Goal: Use online tool/utility: Utilize a website feature to perform a specific function

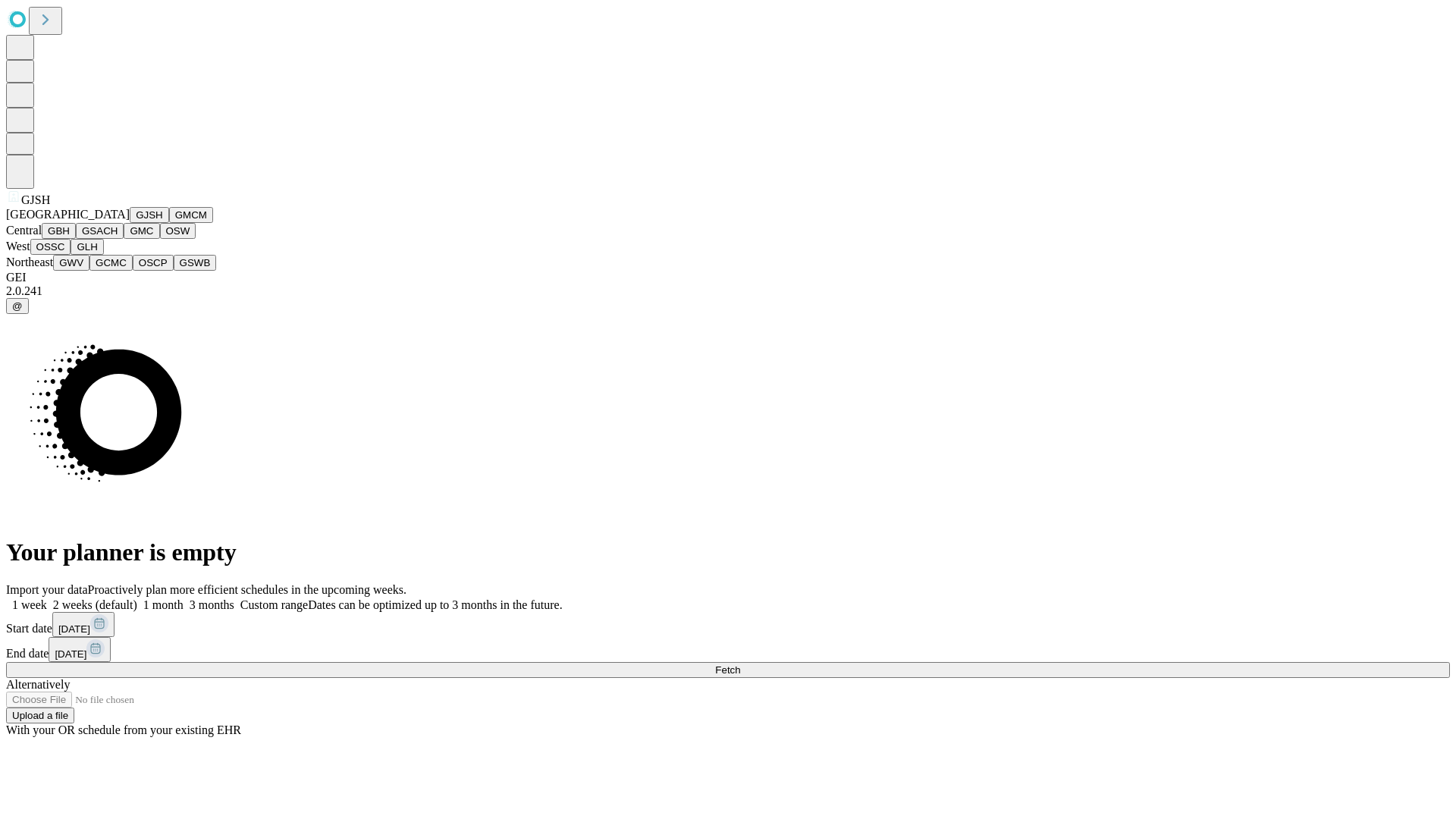
click at [130, 223] on button "GJSH" at bounding box center [150, 215] width 39 height 16
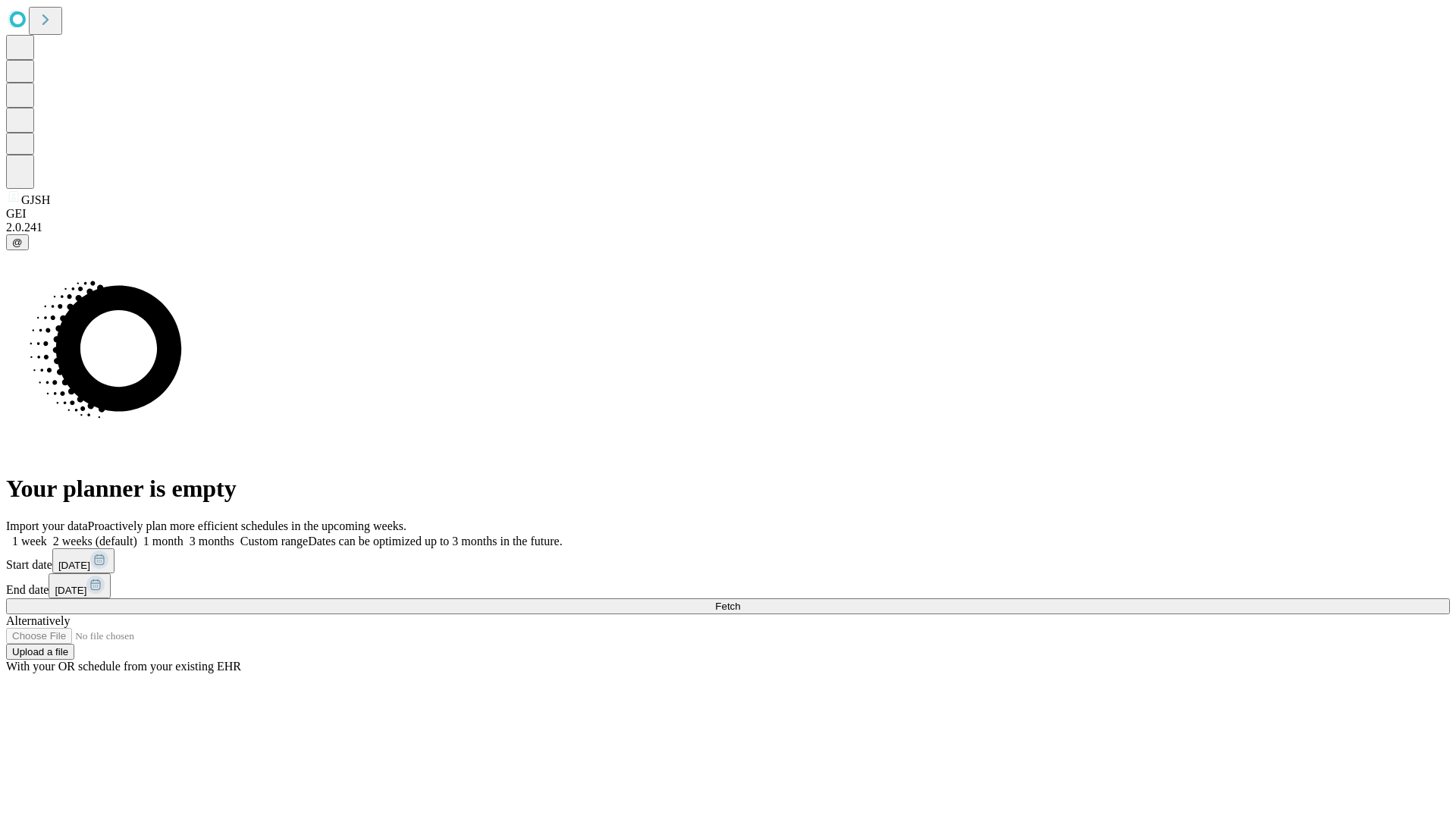
click at [183, 535] on label "1 month" at bounding box center [160, 541] width 46 height 13
click at [740, 601] on span "Fetch" at bounding box center [727, 607] width 25 height 12
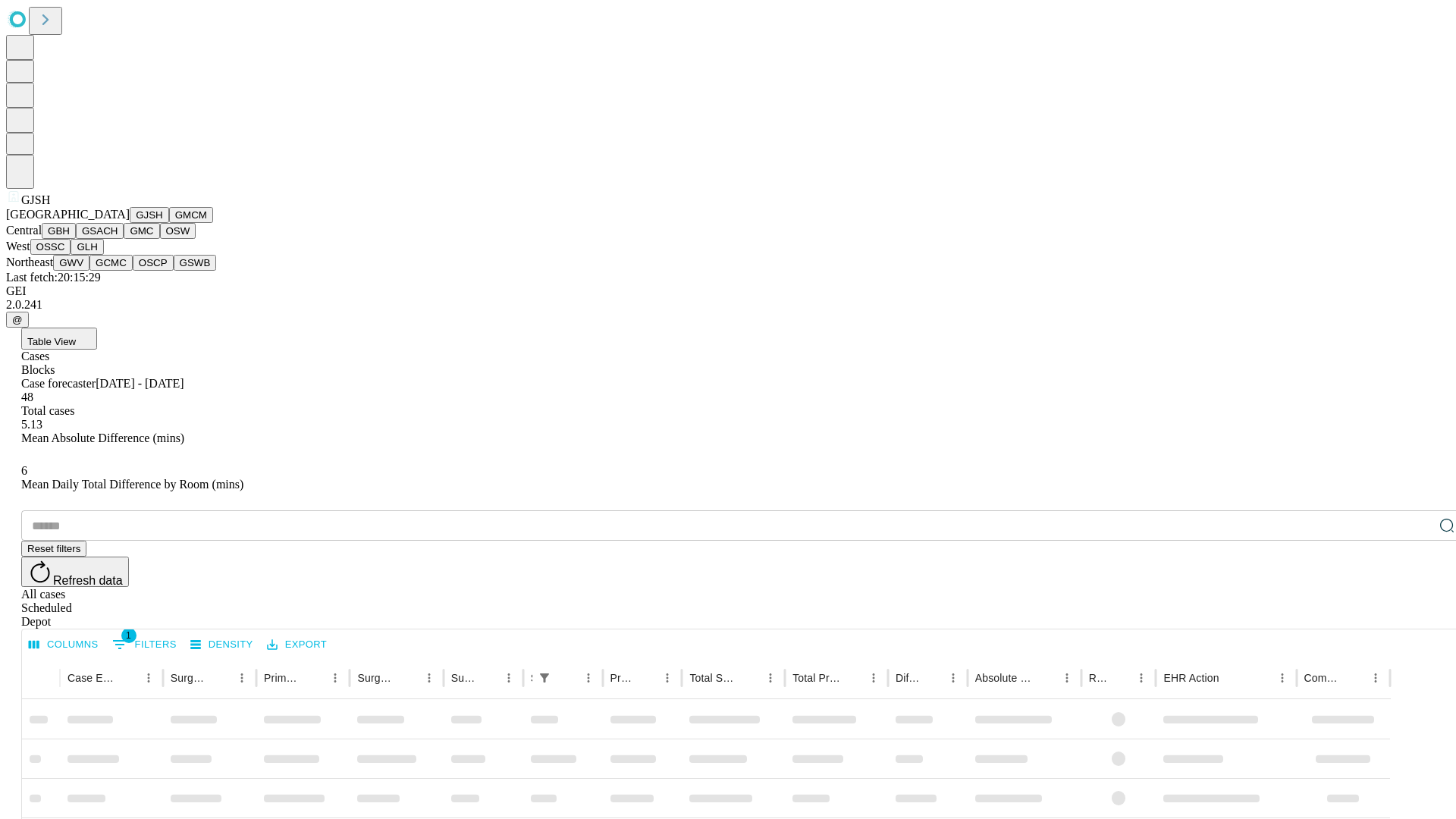
click at [169, 223] on button "GMCM" at bounding box center [191, 215] width 44 height 16
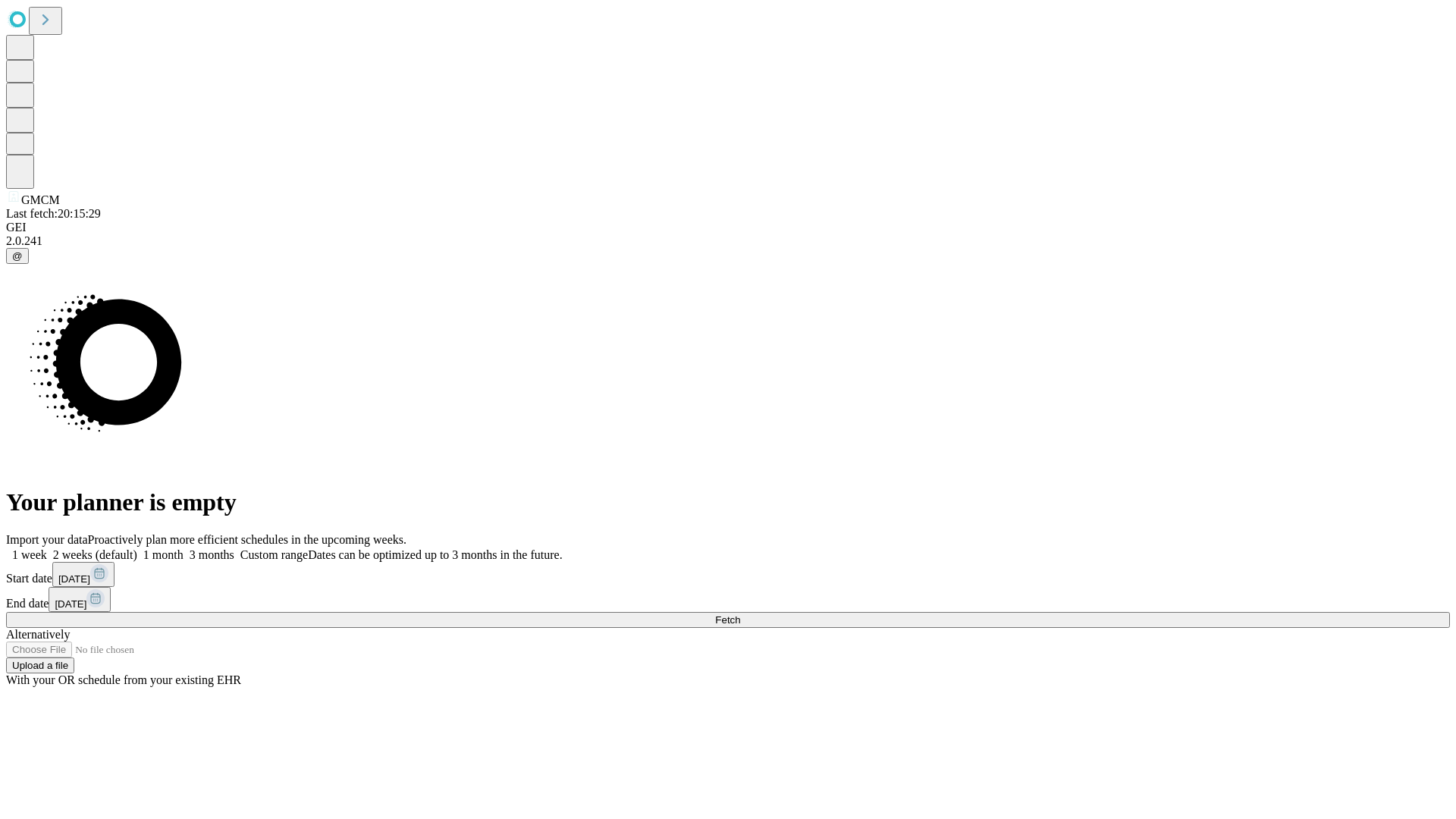
click at [183, 548] on label "1 month" at bounding box center [160, 554] width 46 height 13
click at [740, 614] on span "Fetch" at bounding box center [727, 620] width 25 height 12
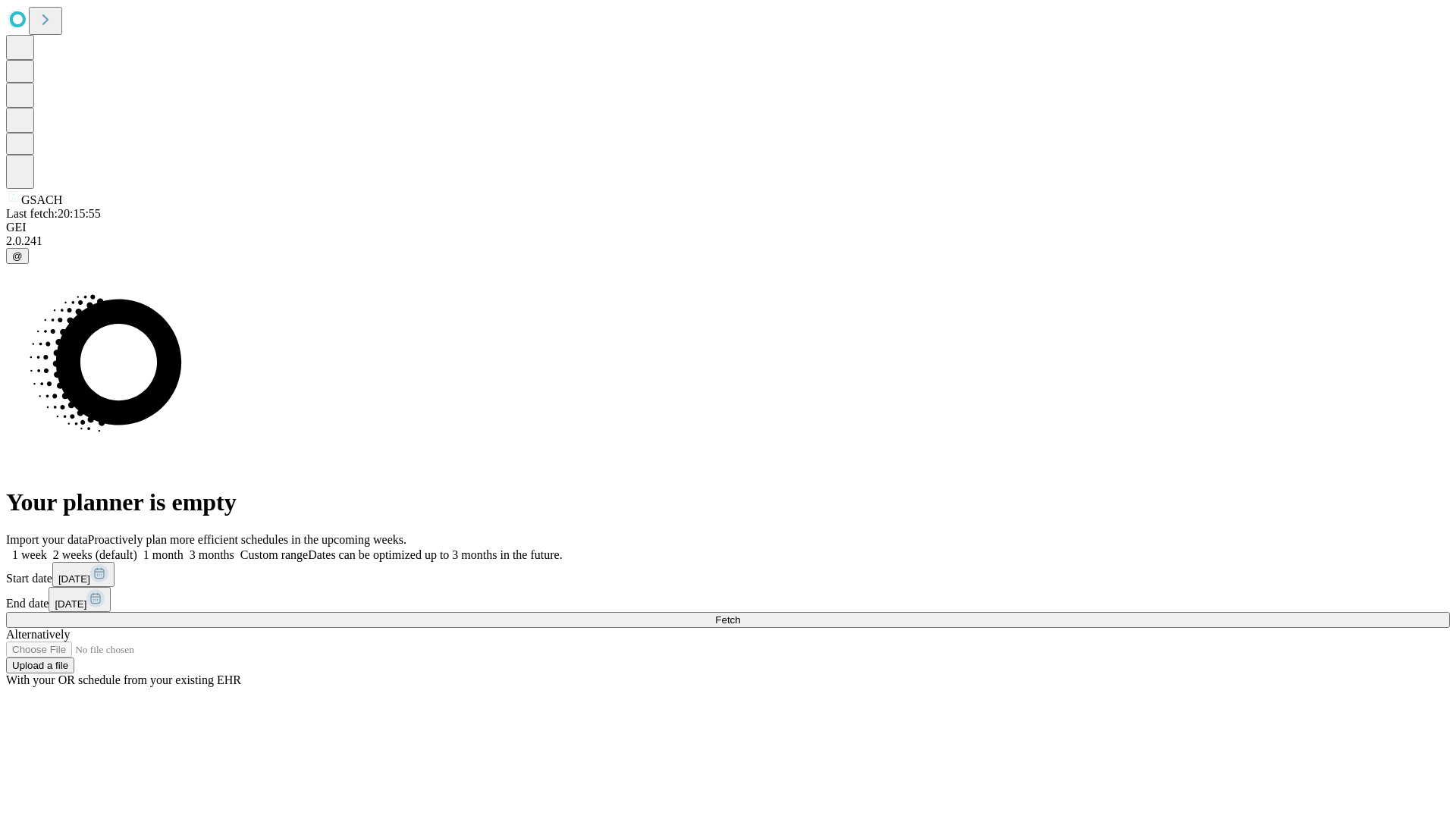
click at [183, 548] on label "1 month" at bounding box center [160, 554] width 46 height 13
click at [740, 614] on span "Fetch" at bounding box center [727, 620] width 25 height 12
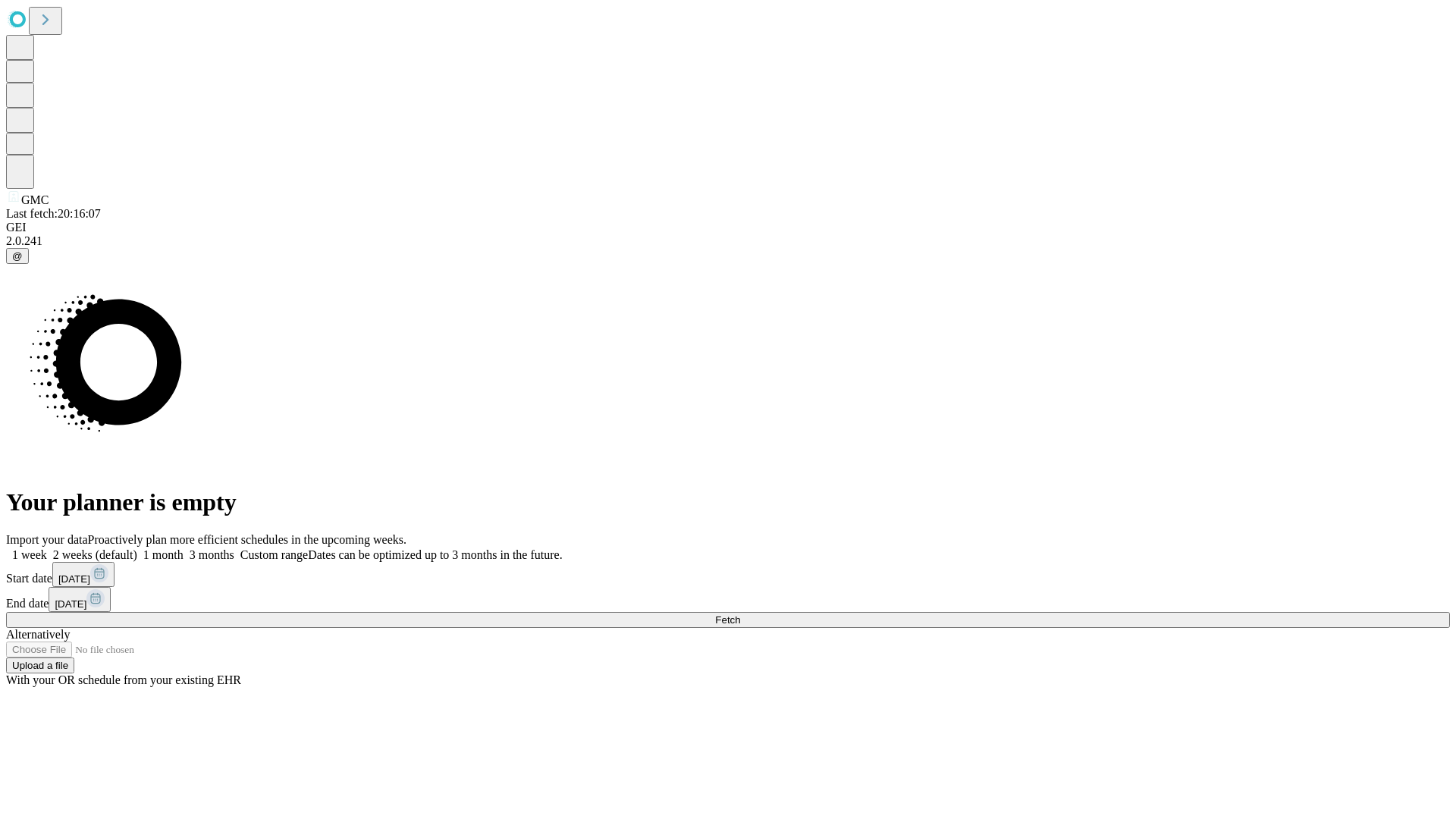
click at [183, 548] on label "1 month" at bounding box center [160, 554] width 46 height 13
click at [740, 614] on span "Fetch" at bounding box center [727, 620] width 25 height 12
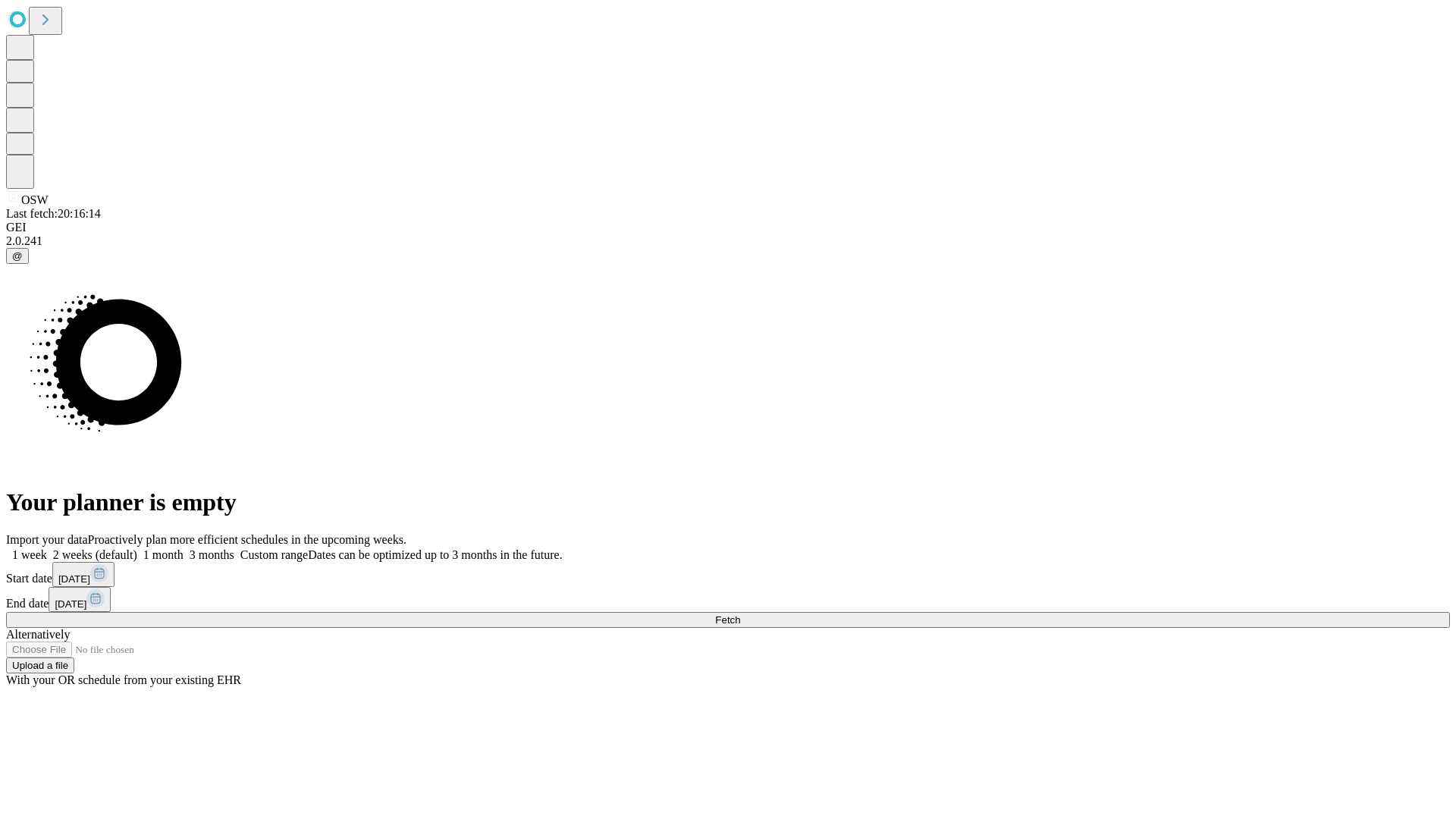
click at [183, 548] on label "1 month" at bounding box center [160, 554] width 46 height 13
click at [740, 614] on span "Fetch" at bounding box center [727, 620] width 25 height 12
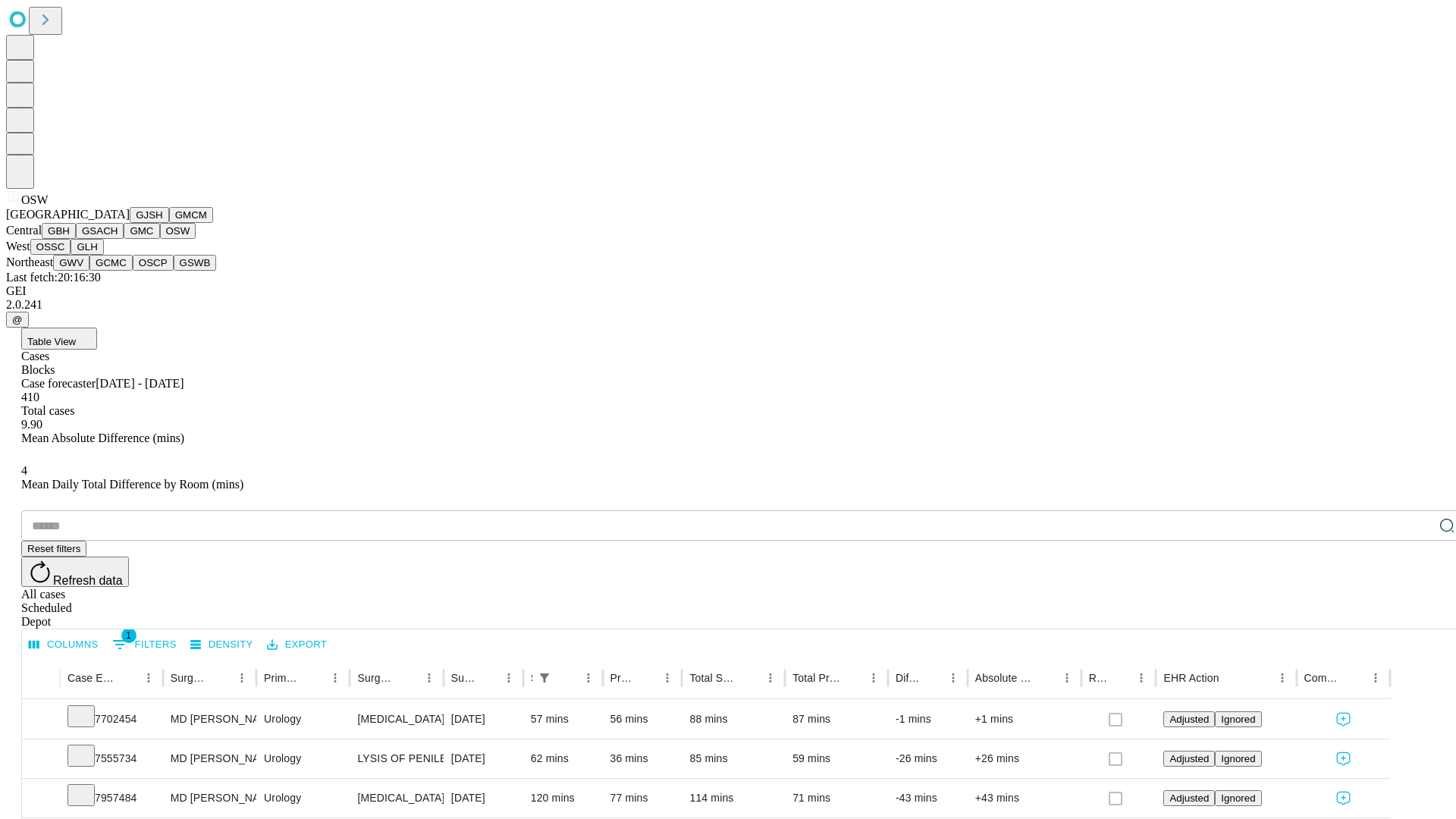
click at [71, 255] on button "OSSC" at bounding box center [51, 246] width 41 height 16
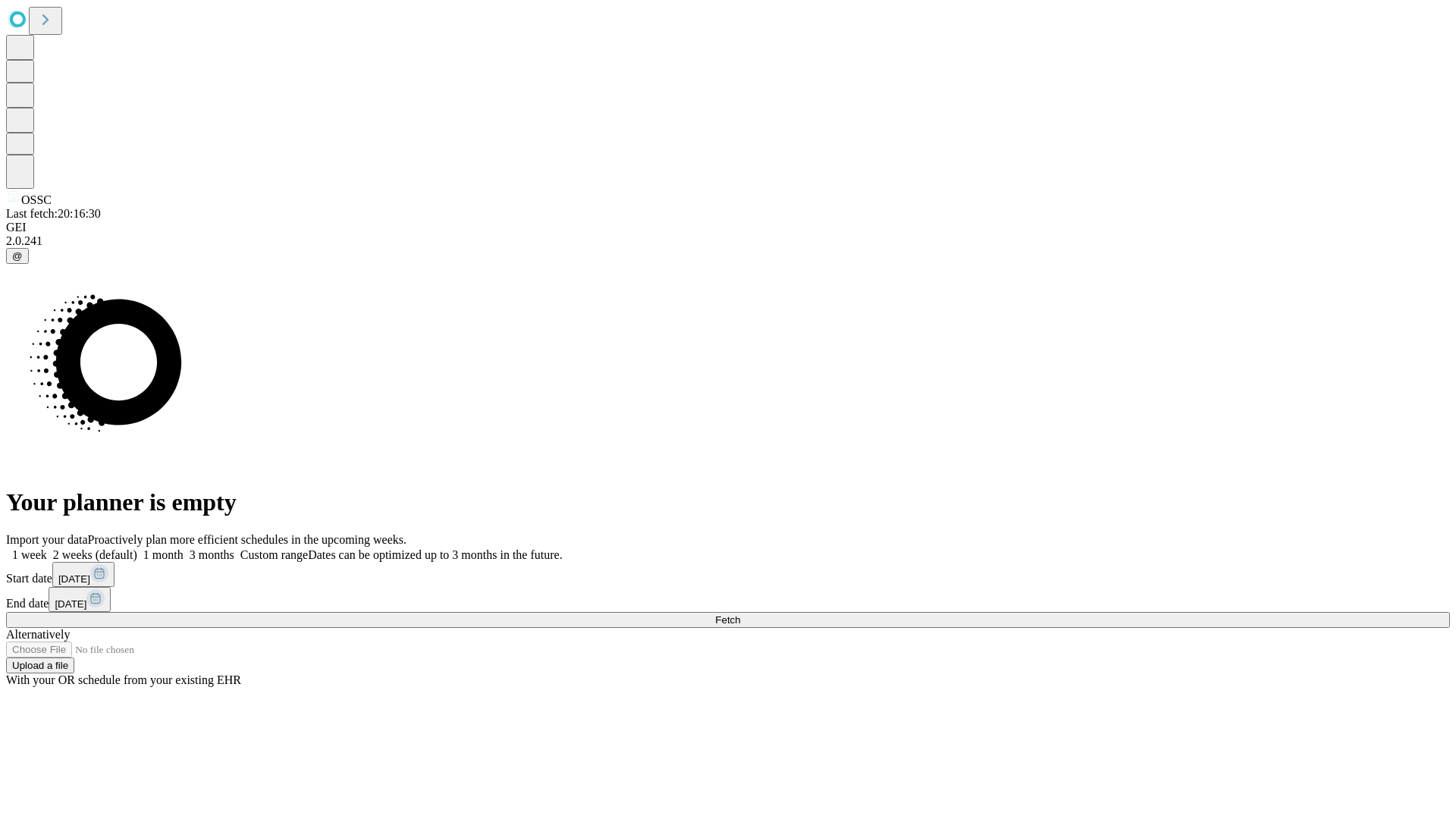
click at [183, 548] on label "1 month" at bounding box center [160, 554] width 46 height 13
click at [740, 614] on span "Fetch" at bounding box center [727, 620] width 25 height 12
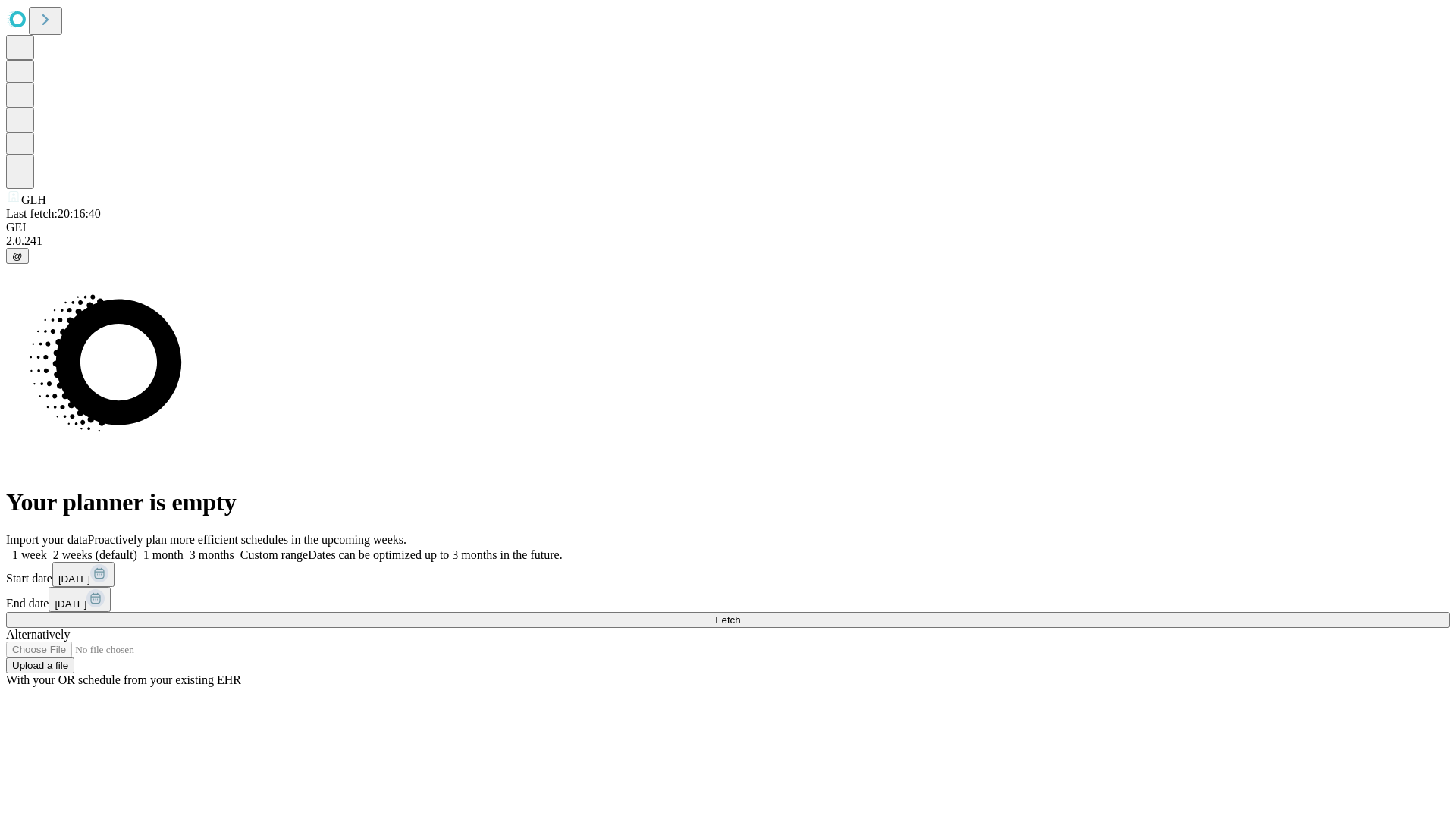
click at [183, 548] on label "1 month" at bounding box center [160, 554] width 46 height 13
click at [740, 614] on span "Fetch" at bounding box center [727, 620] width 25 height 12
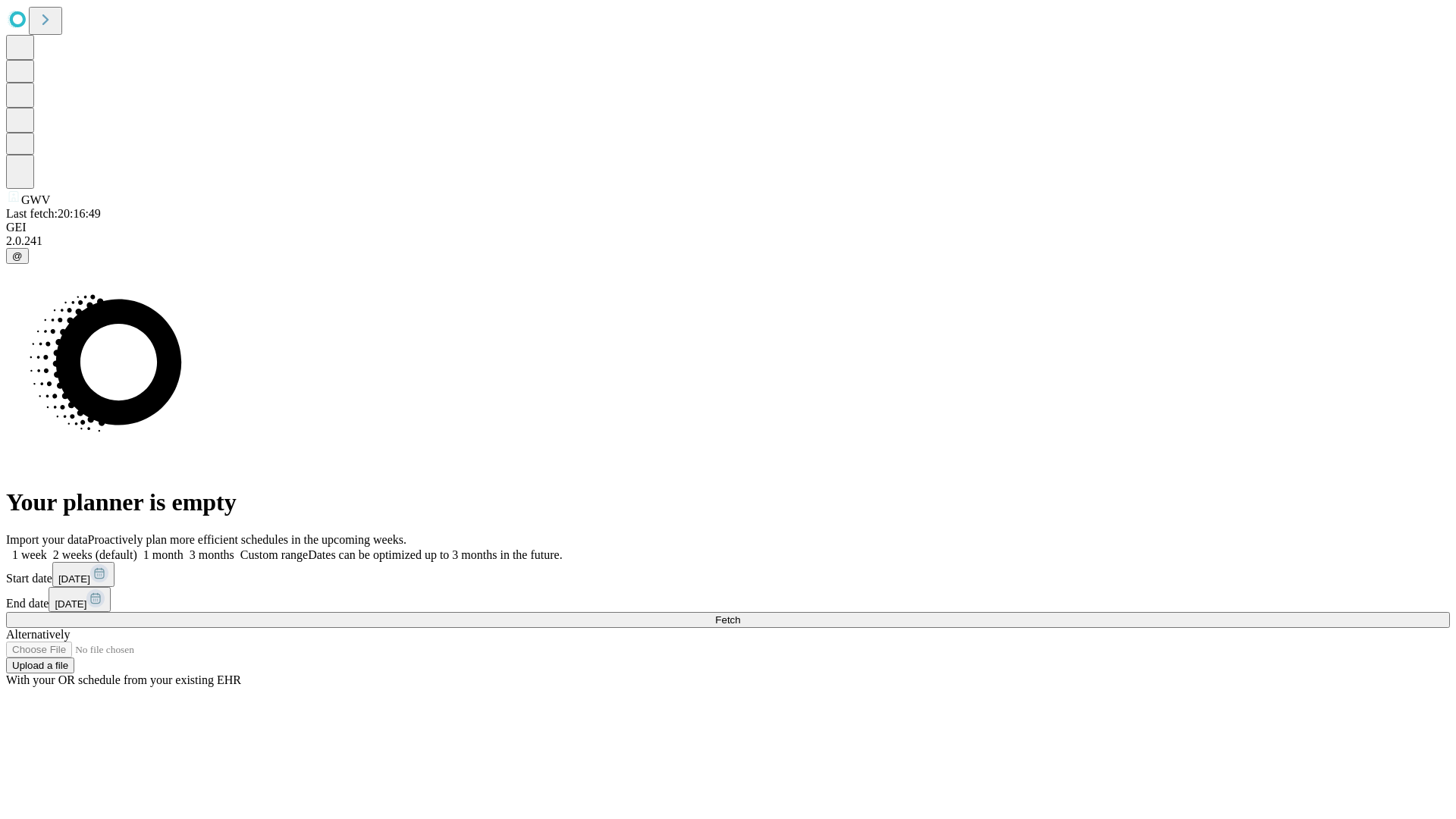
click at [183, 548] on label "1 month" at bounding box center [160, 554] width 46 height 13
click at [740, 614] on span "Fetch" at bounding box center [727, 620] width 25 height 12
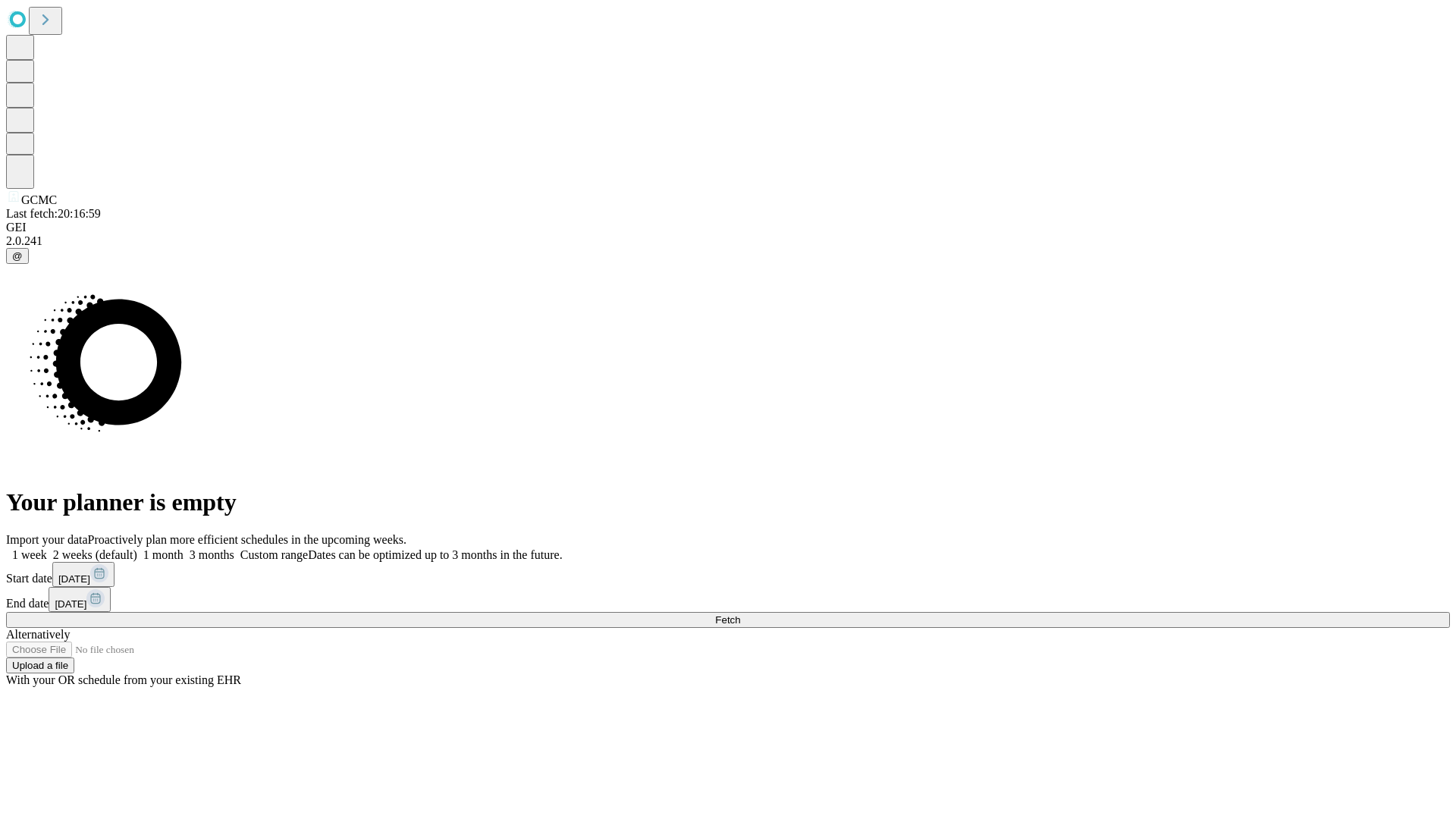
click at [183, 548] on label "1 month" at bounding box center [160, 554] width 46 height 13
click at [740, 614] on span "Fetch" at bounding box center [727, 620] width 25 height 12
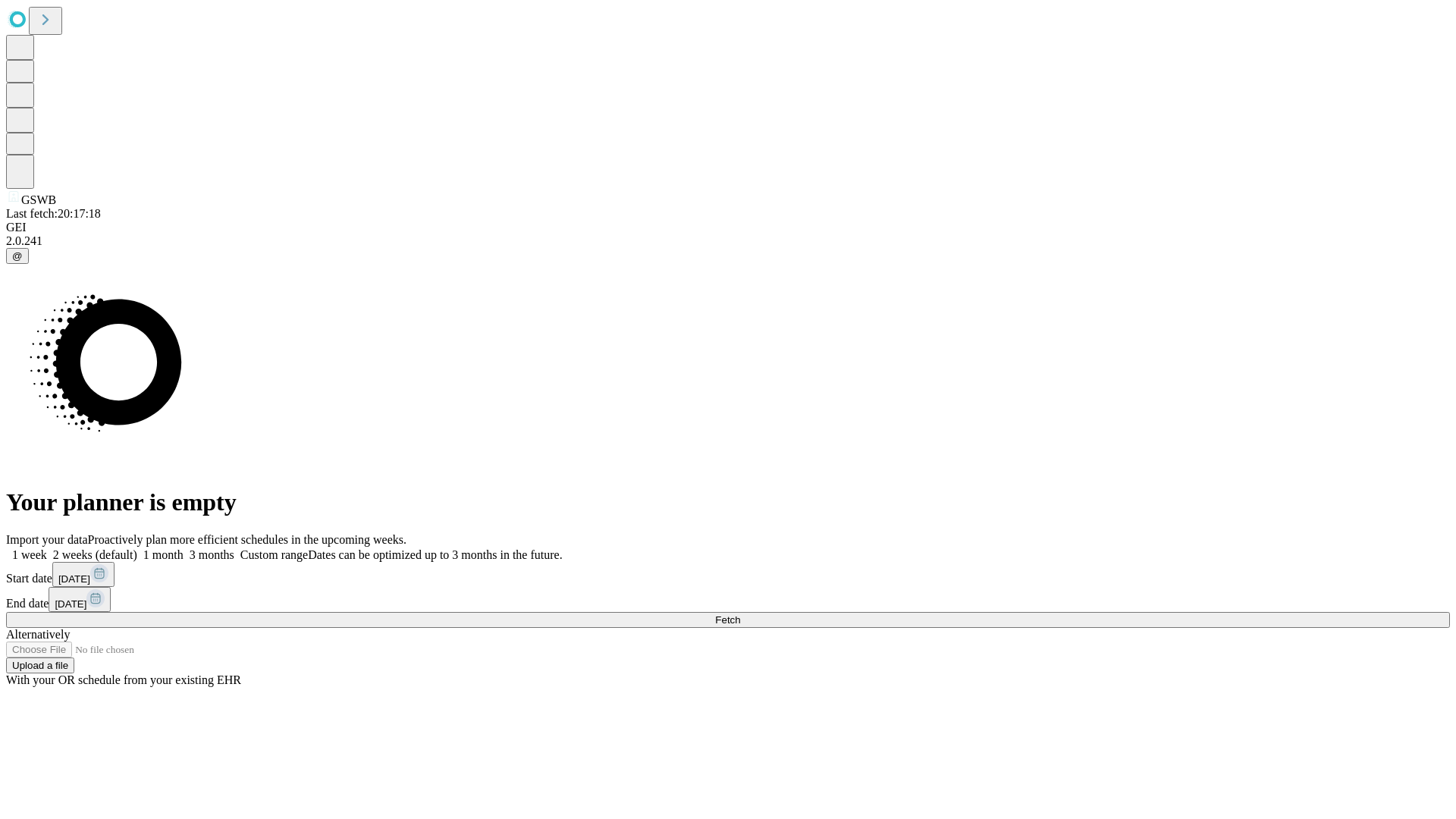
click at [740, 614] on span "Fetch" at bounding box center [727, 620] width 25 height 12
